Goal: Task Accomplishment & Management: Manage account settings

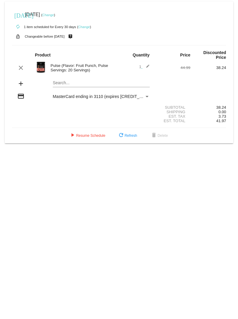
click at [86, 94] on span "MasterCard ending in 3110 (expires 0527)" at bounding box center [110, 96] width 114 height 5
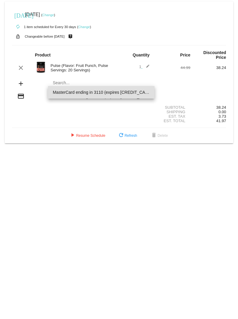
click at [21, 90] on div at bounding box center [119, 159] width 238 height 319
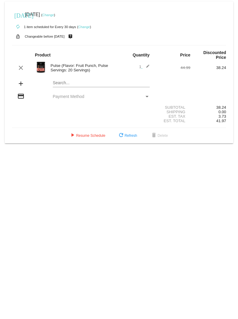
click at [54, 16] on link "Change" at bounding box center [48, 15] width 12 height 4
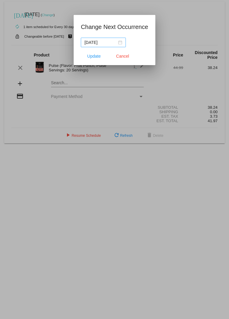
click at [122, 45] on div "[DATE]" at bounding box center [104, 42] width 38 height 7
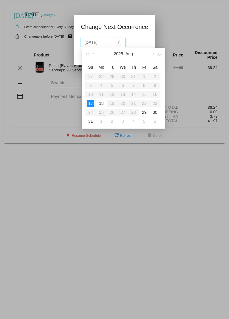
click at [101, 115] on table "Su Mo Tu We Th Fr Sa 27 28 29 30 31 1 2 3 4 5 6 7 8 9 10 11 12 13 14 15 16 17 1…" at bounding box center [122, 93] width 75 height 63
click at [102, 111] on table "Su Mo Tu We Th Fr Sa 27 28 29 30 31 1 2 3 4 5 6 7 8 9 10 11 12 13 14 15 16 17 1…" at bounding box center [122, 93] width 75 height 63
click at [102, 102] on div "18" at bounding box center [101, 103] width 7 height 7
click at [91, 104] on table "Su Mo Tu We Th Fr Sa 27 28 29 30 31 1 2 3 4 5 6 7 8 9 10 11 12 13 14 15 16 17 1…" at bounding box center [122, 93] width 75 height 63
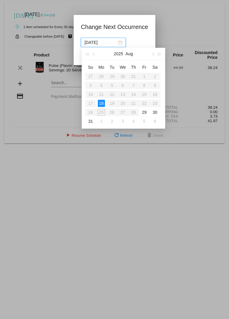
click at [91, 104] on table "Su Mo Tu We Th Fr Sa 27 28 29 30 31 1 2 3 4 5 6 7 8 9 10 11 12 13 14 15 16 17 1…" at bounding box center [122, 93] width 75 height 63
click at [102, 102] on div "18" at bounding box center [101, 103] width 7 height 7
type input "[DATE]"
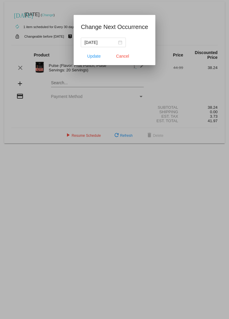
click at [146, 25] on h1 "Change Next Occurrence" at bounding box center [115, 27] width 68 height 10
click at [125, 58] on span "Cancel" at bounding box center [122, 56] width 13 height 5
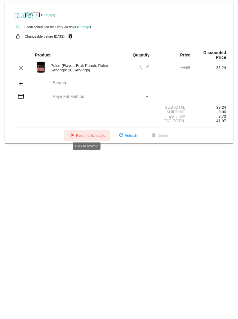
click at [76, 134] on span "play_arrow Resume Schedule" at bounding box center [87, 136] width 36 height 4
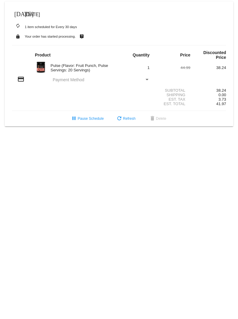
click at [40, 16] on span "[DATE]" at bounding box center [32, 14] width 15 height 5
